Goal: Find specific page/section: Find specific page/section

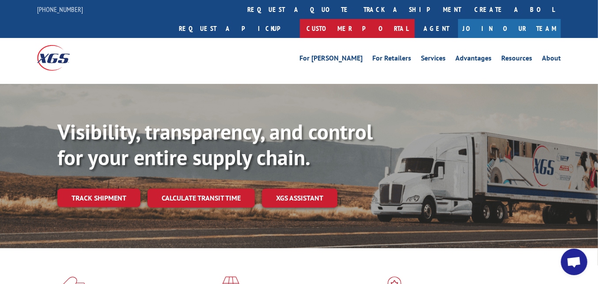
click at [415, 19] on link "Customer Portal" at bounding box center [357, 28] width 115 height 19
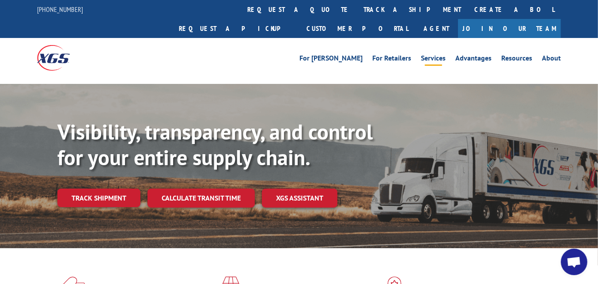
click at [438, 55] on link "Services" at bounding box center [433, 60] width 25 height 10
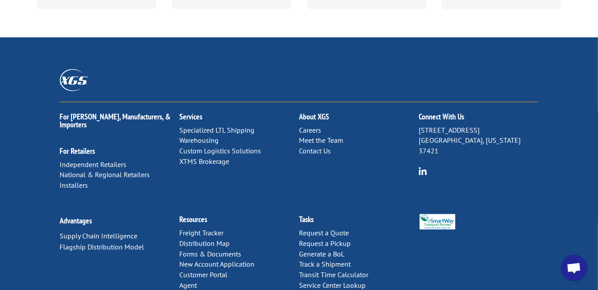
scroll to position [567, 0]
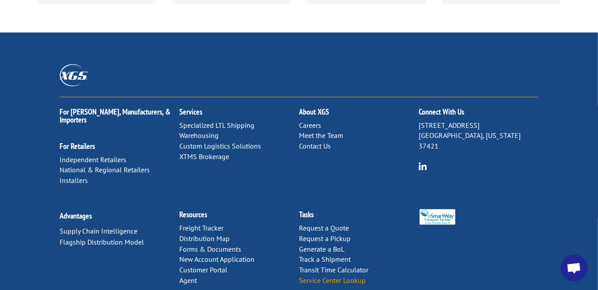
click at [320, 276] on link "Service Center Lookup" at bounding box center [332, 280] width 67 height 9
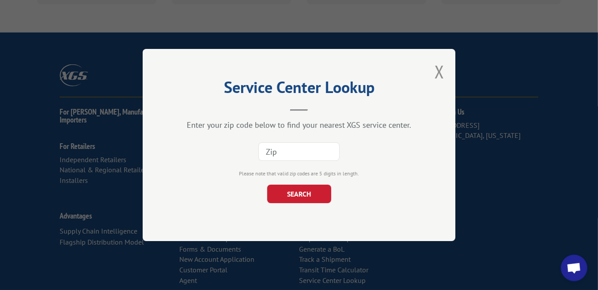
click at [295, 155] on input at bounding box center [298, 152] width 81 height 19
type input "60140"
click button "SEARCH" at bounding box center [299, 194] width 64 height 19
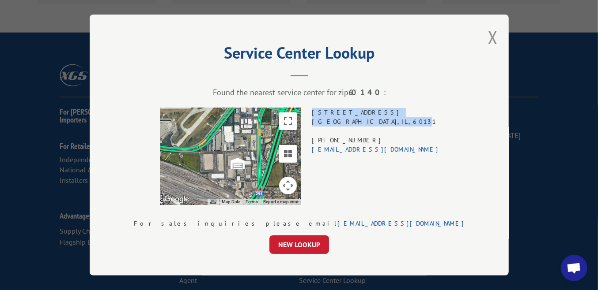
drag, startPoint x: 399, startPoint y: 122, endPoint x: 330, endPoint y: 112, distance: 70.1
click at [330, 112] on div "← Move left → Move right ↑ Move up ↓ Move down + Zoom in - Zoom out Home Jump l…" at bounding box center [299, 156] width 331 height 97
copy div "[STREET_ADDRESS]"
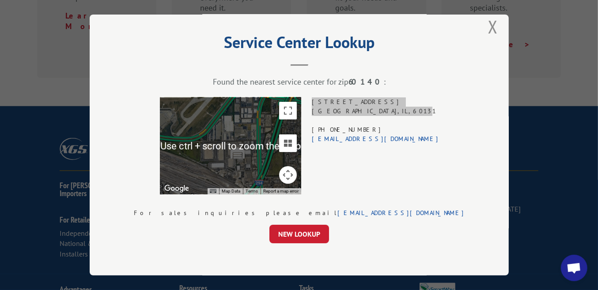
scroll to position [16, 0]
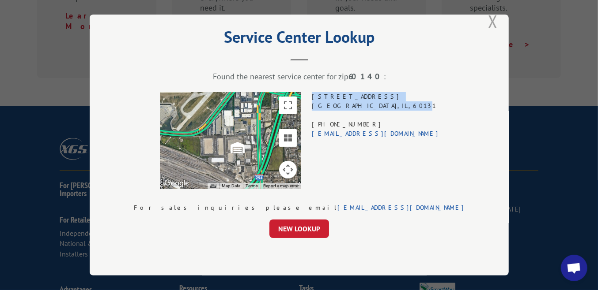
click at [488, 22] on button "Close modal" at bounding box center [493, 21] width 10 height 23
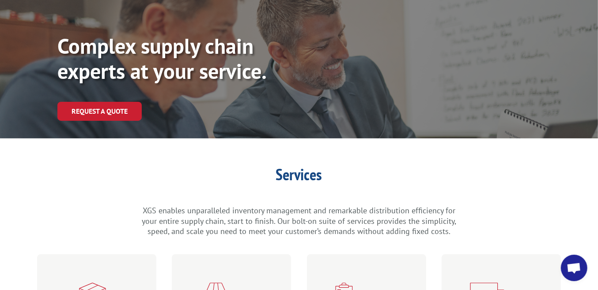
scroll to position [0, 0]
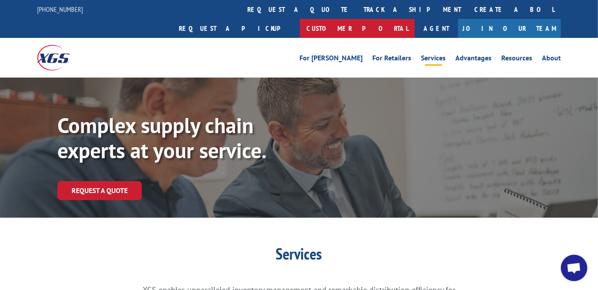
click at [415, 19] on link "Customer Portal" at bounding box center [357, 28] width 115 height 19
